Goal: Feedback & Contribution: Leave review/rating

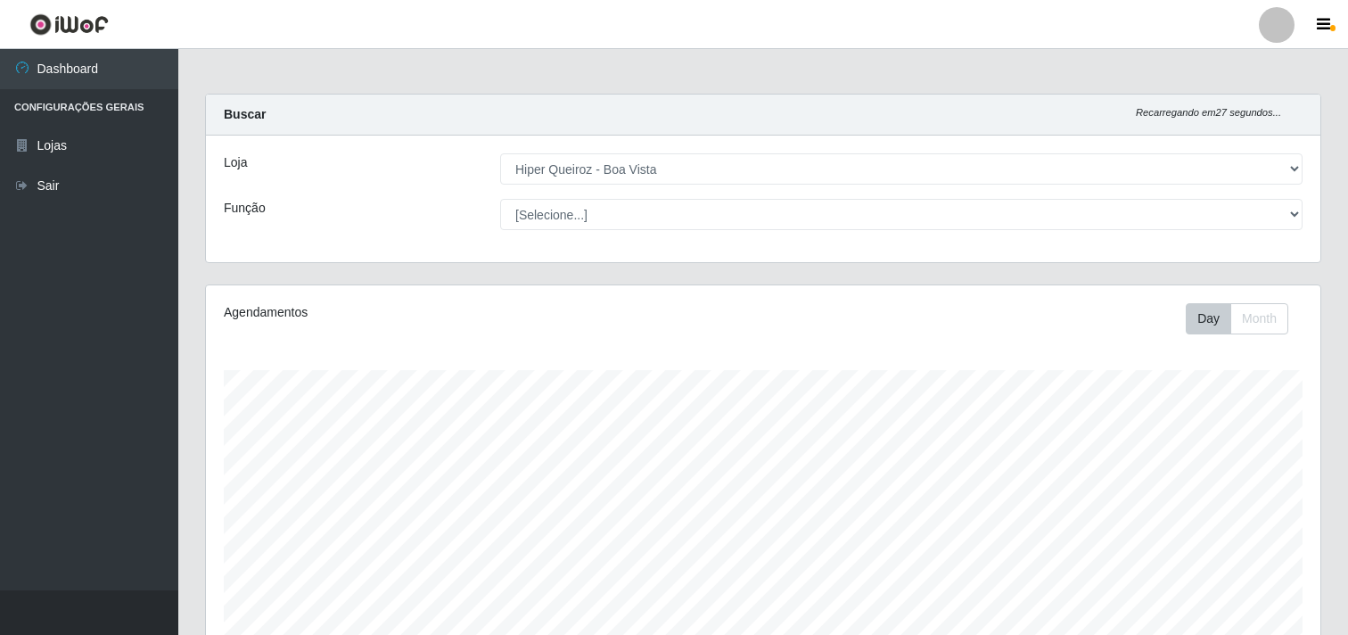
select select "514"
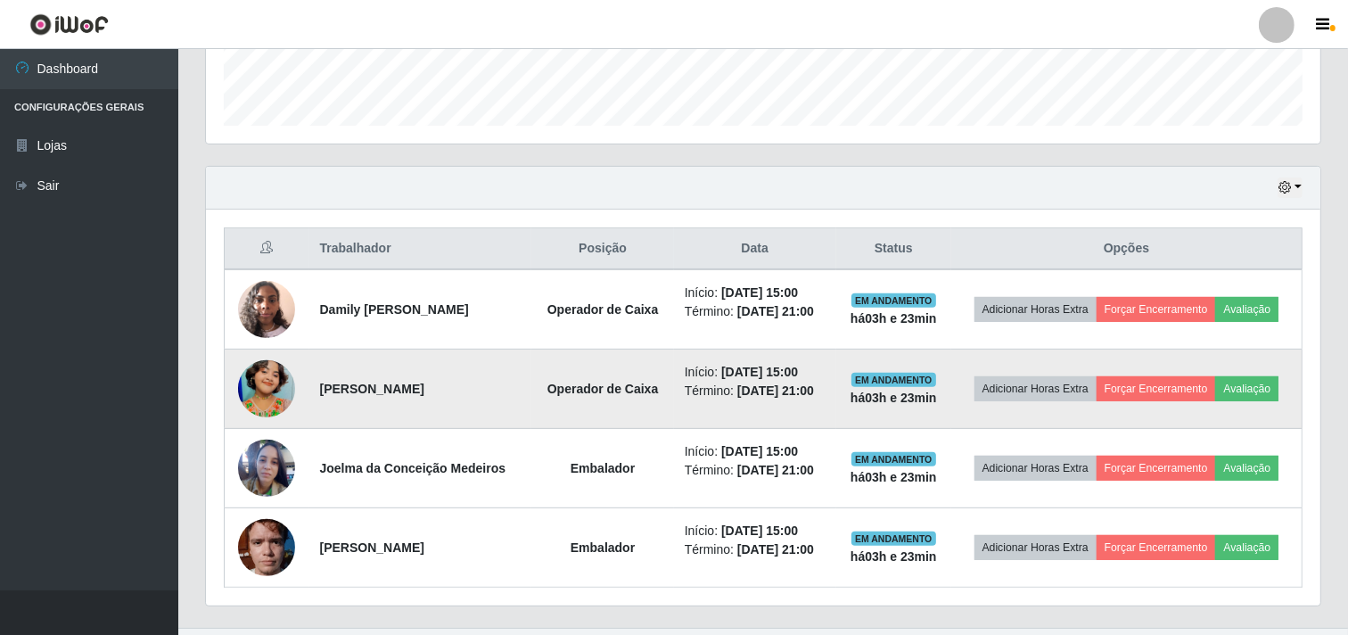
scroll to position [549, 0]
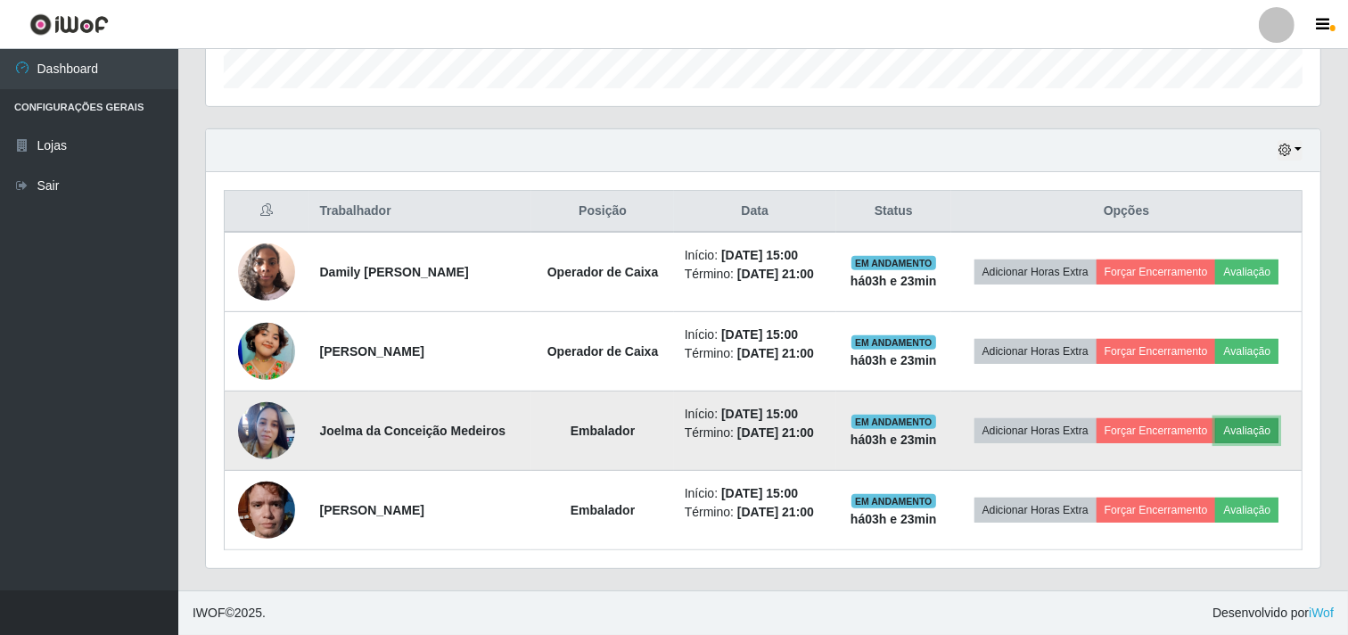
click at [1253, 431] on button "Avaliação" at bounding box center [1246, 430] width 63 height 25
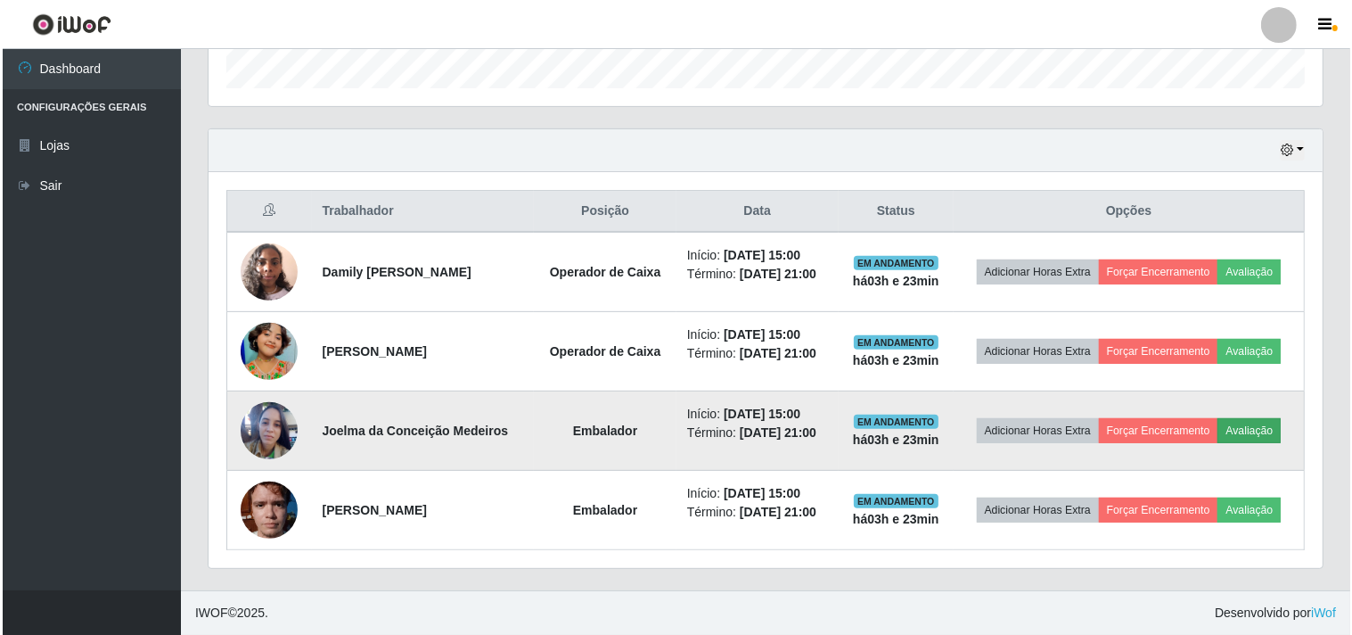
scroll to position [369, 1103]
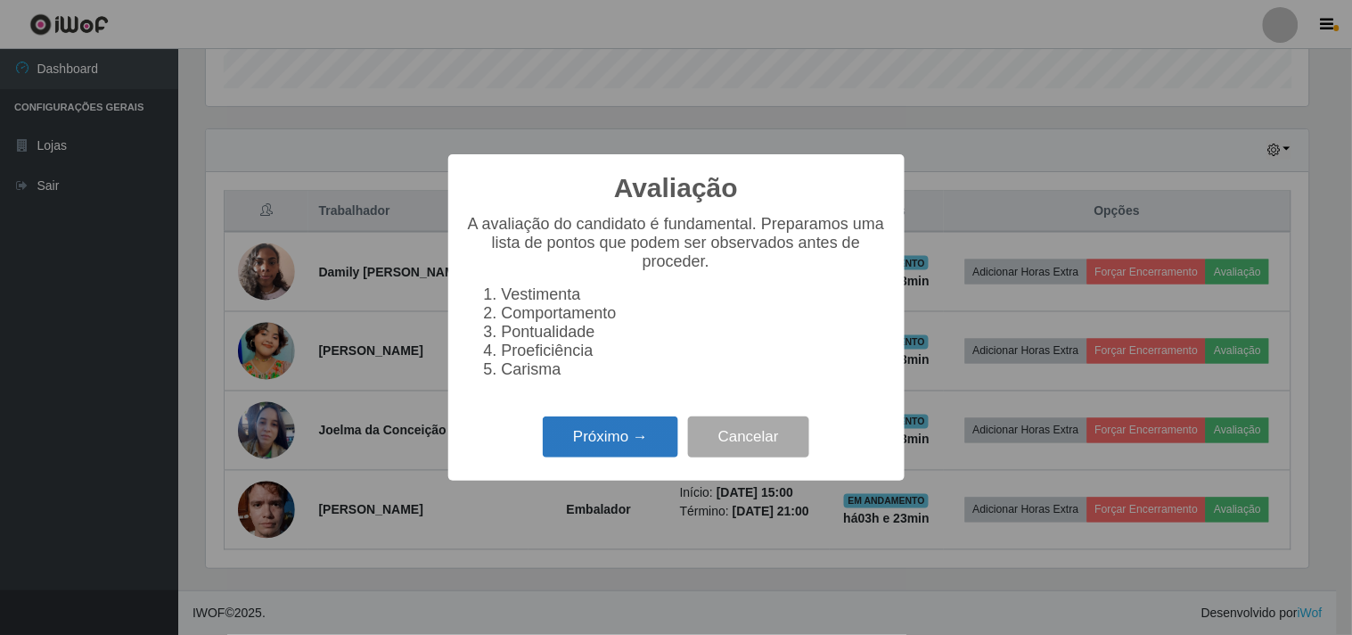
click at [590, 437] on button "Próximo →" at bounding box center [611, 437] width 136 height 42
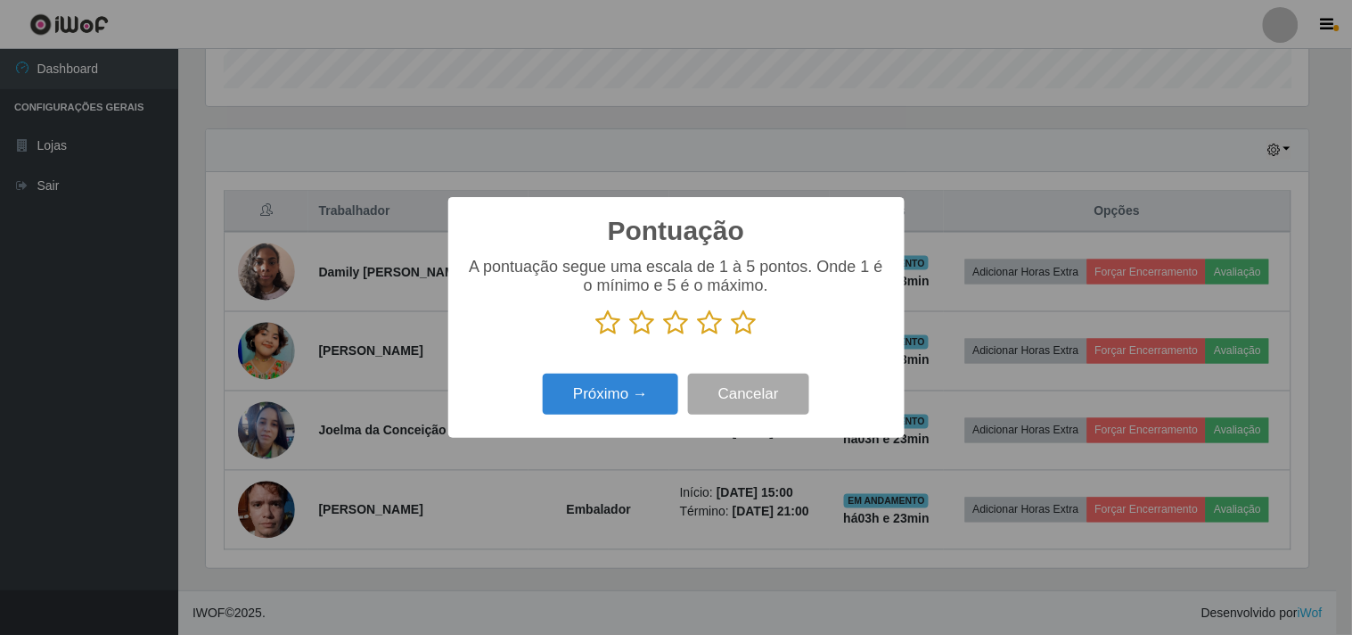
click at [686, 325] on icon at bounding box center [676, 322] width 25 height 27
click at [664, 336] on input "radio" at bounding box center [664, 336] width 0 height 0
click at [604, 394] on button "Próximo →" at bounding box center [611, 395] width 136 height 42
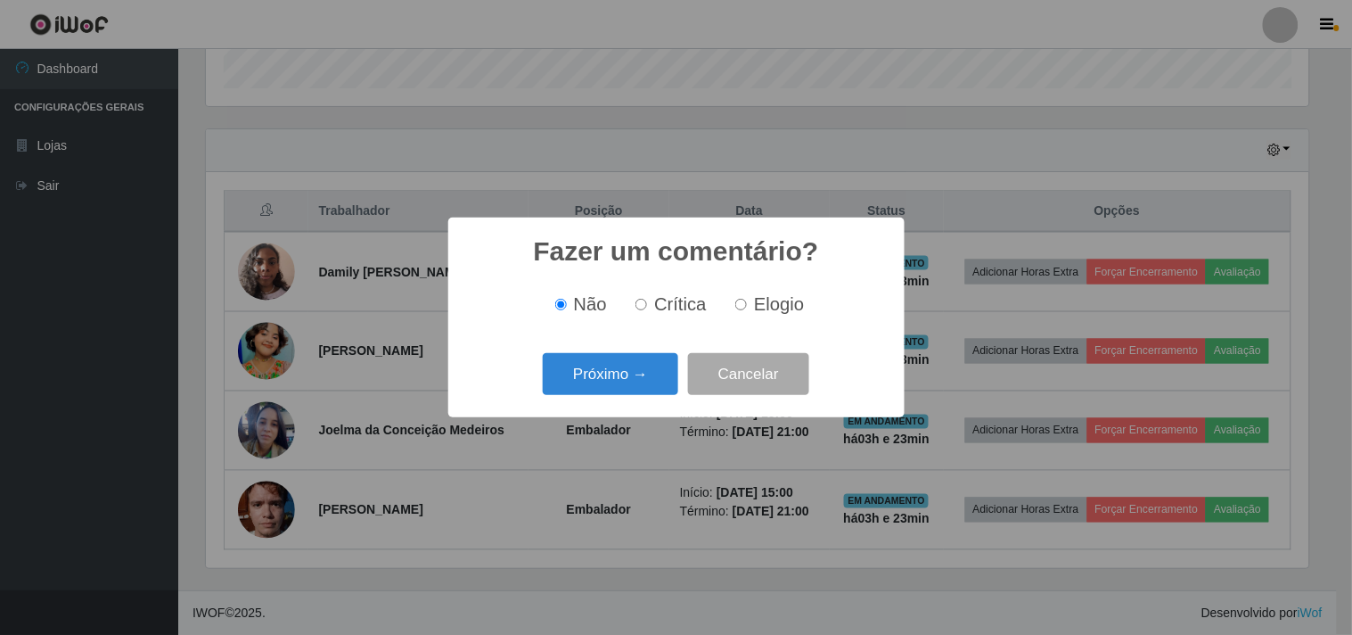
click at [651, 298] on label "Crítica" at bounding box center [667, 304] width 78 height 21
click at [647, 299] on input "Crítica" at bounding box center [642, 305] width 12 height 12
radio input "true"
click at [595, 357] on button "Próximo →" at bounding box center [611, 374] width 136 height 42
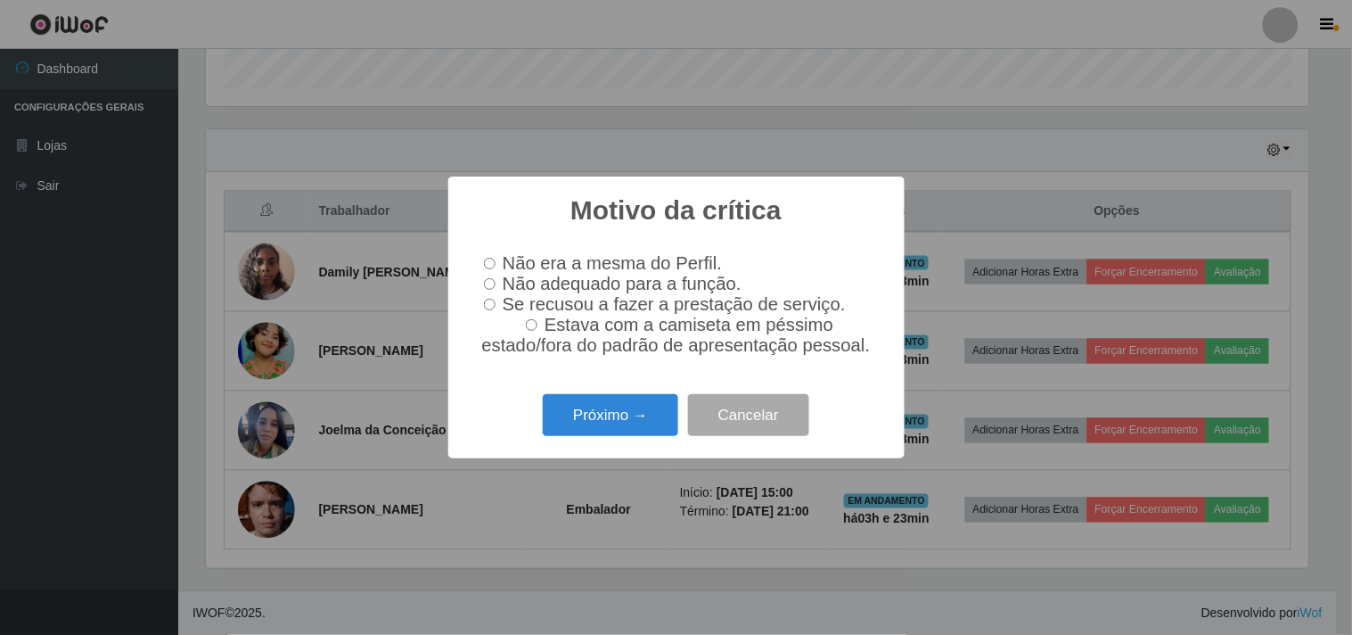
click at [488, 304] on input "Se recusou a fazer a prestação de serviço." at bounding box center [490, 305] width 12 height 12
radio input "true"
click at [586, 431] on button "Próximo →" at bounding box center [611, 415] width 136 height 42
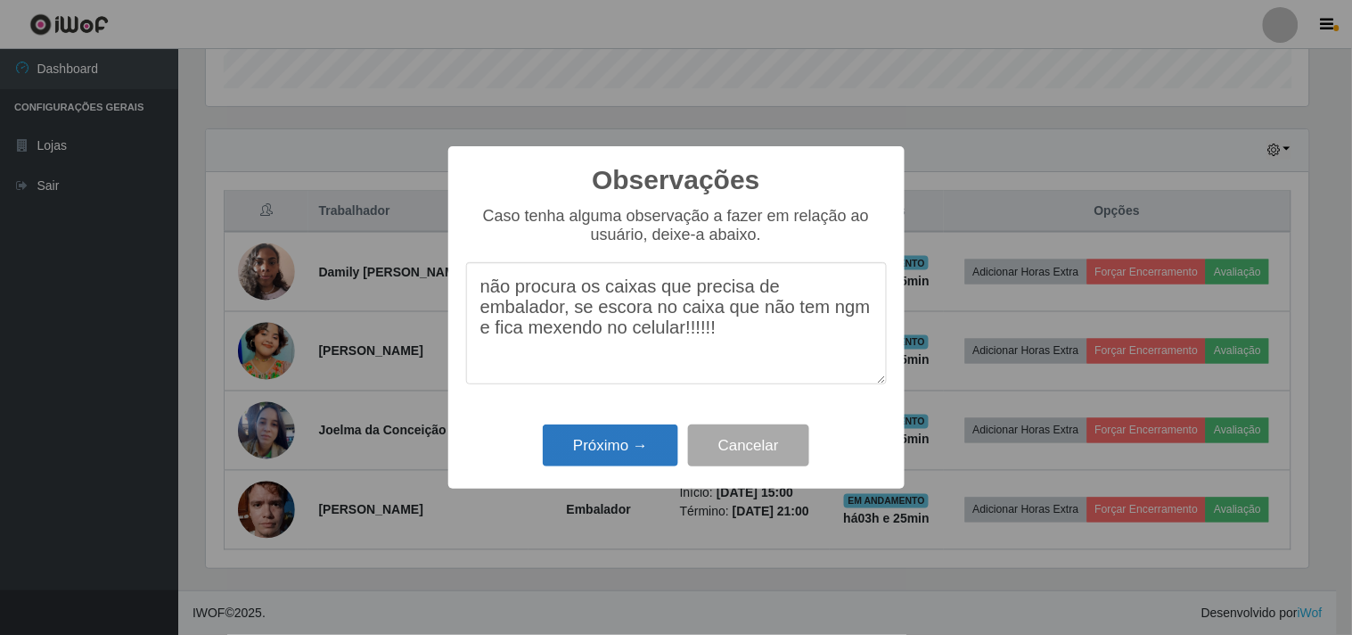
type textarea "não procura os caixas que precisa de embalador, se escora no caixa que não tem …"
click at [625, 447] on button "Próximo →" at bounding box center [611, 445] width 136 height 42
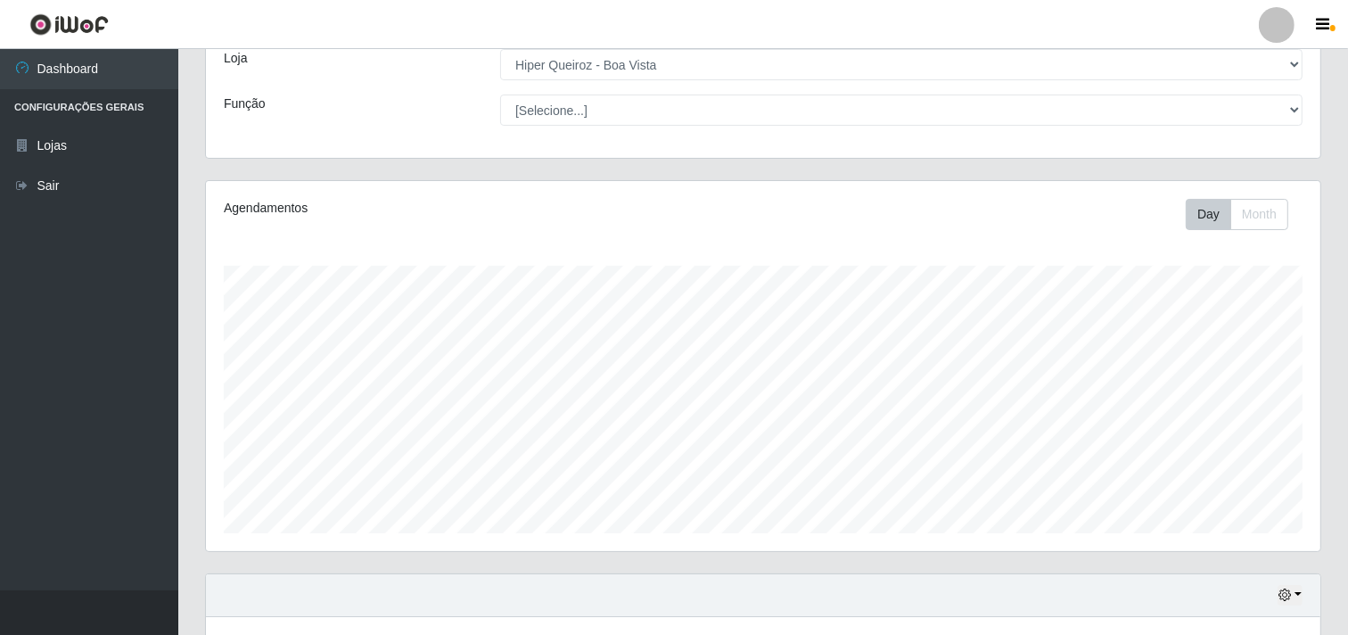
scroll to position [0, 0]
